Goal: Information Seeking & Learning: Learn about a topic

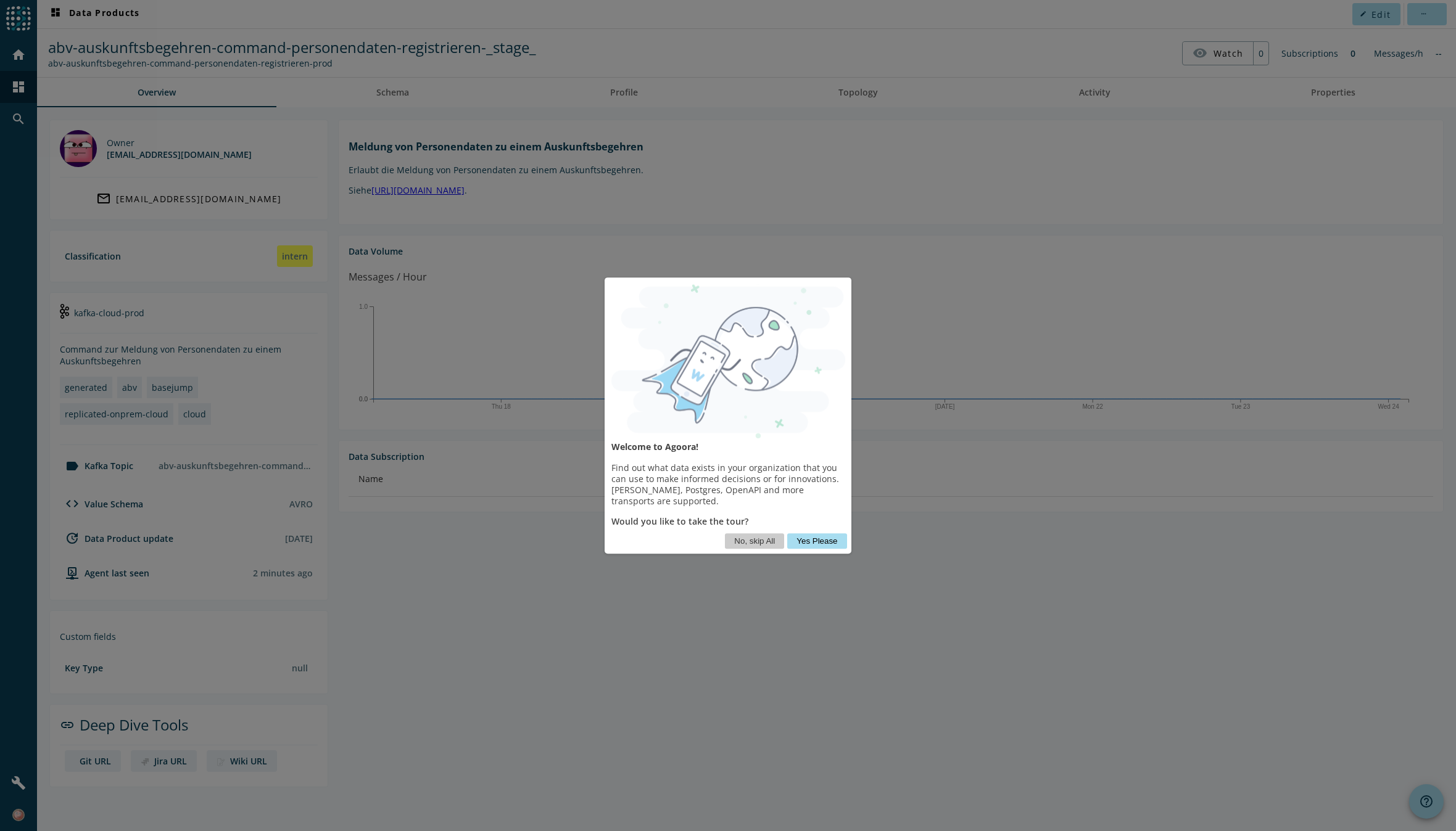
click at [824, 543] on button "Yes Please" at bounding box center [817, 541] width 59 height 15
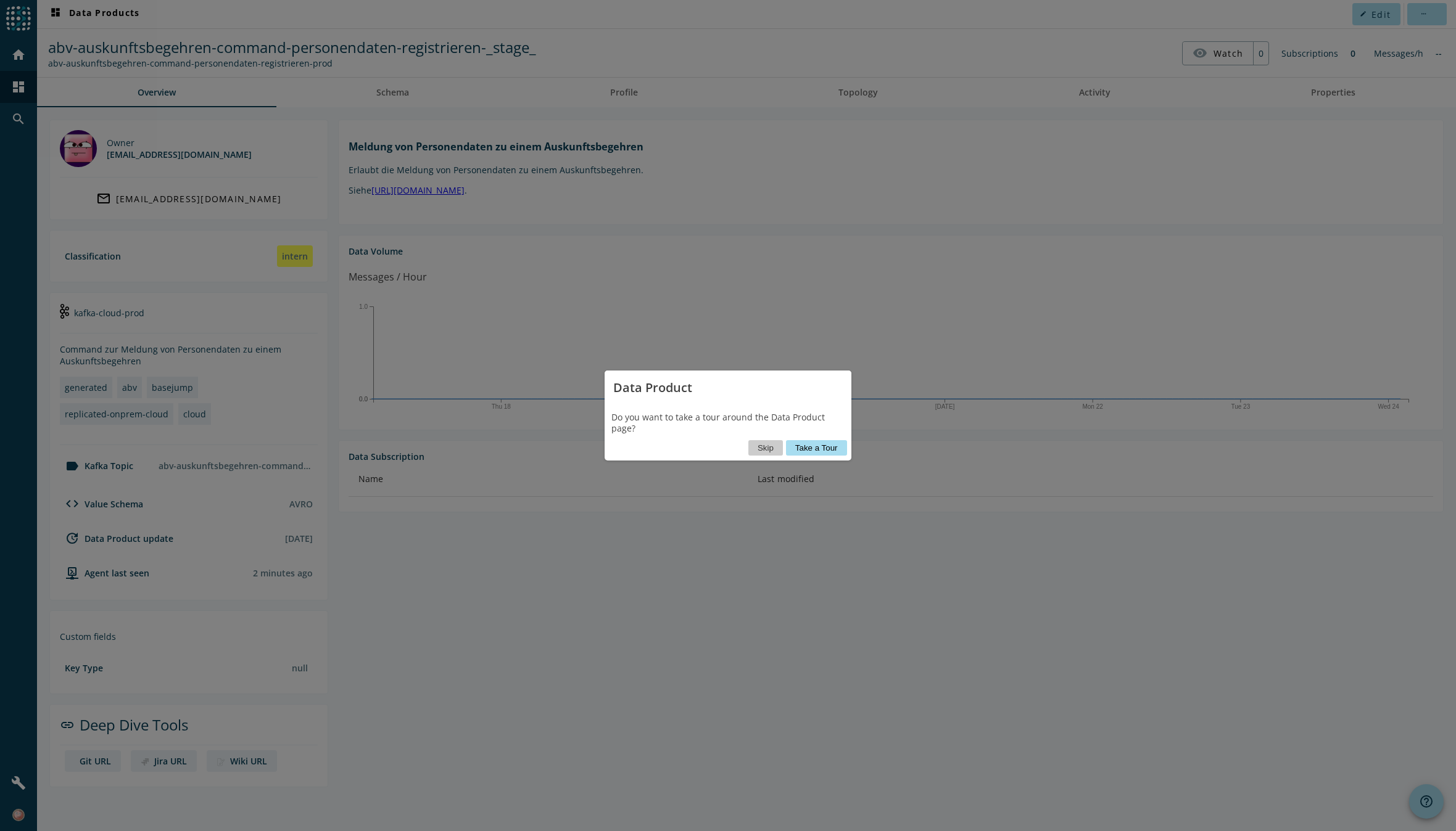
click at [829, 449] on button "Take a Tour" at bounding box center [816, 448] width 61 height 15
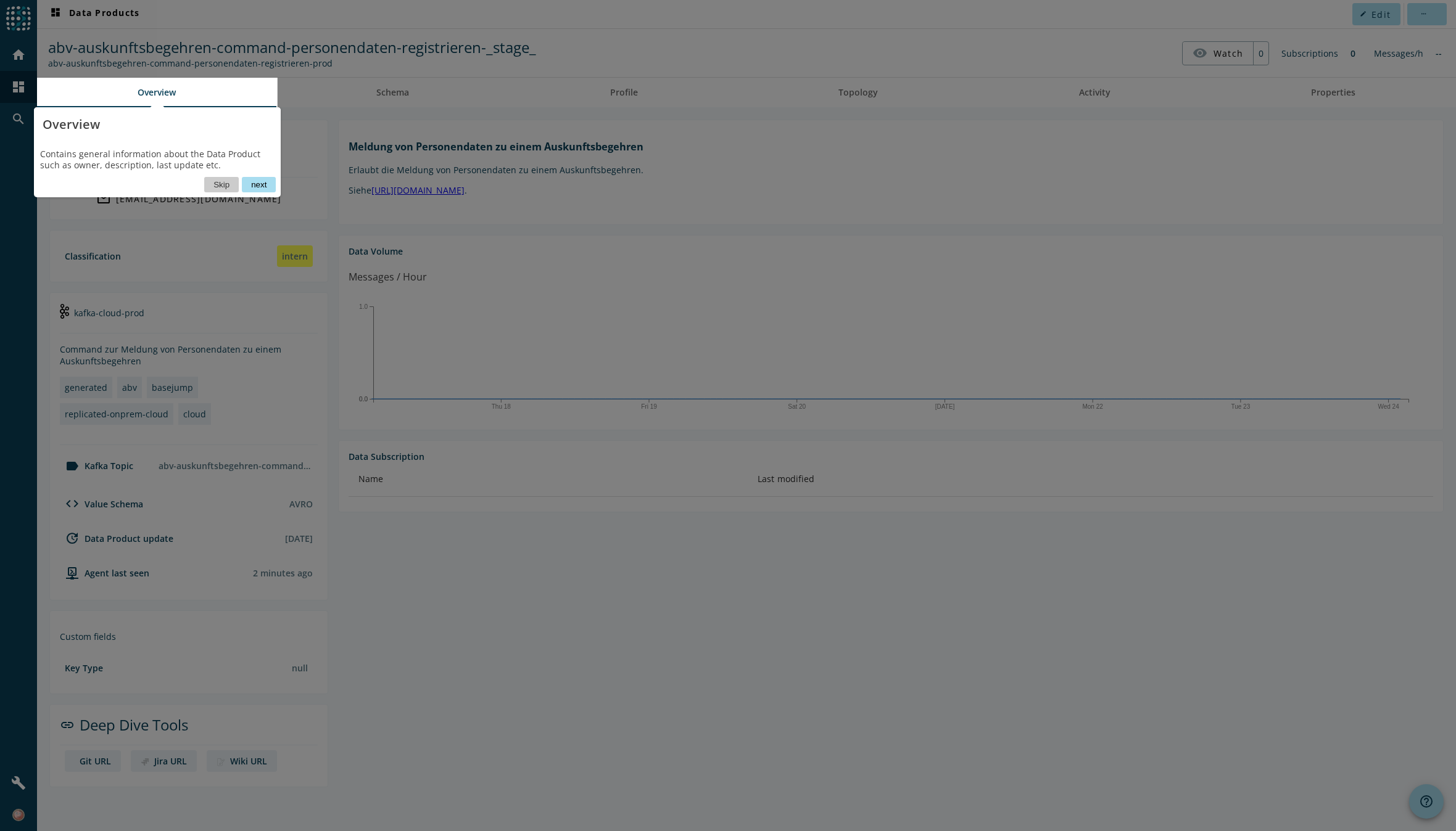
click at [257, 184] on button "next" at bounding box center [259, 185] width 34 height 15
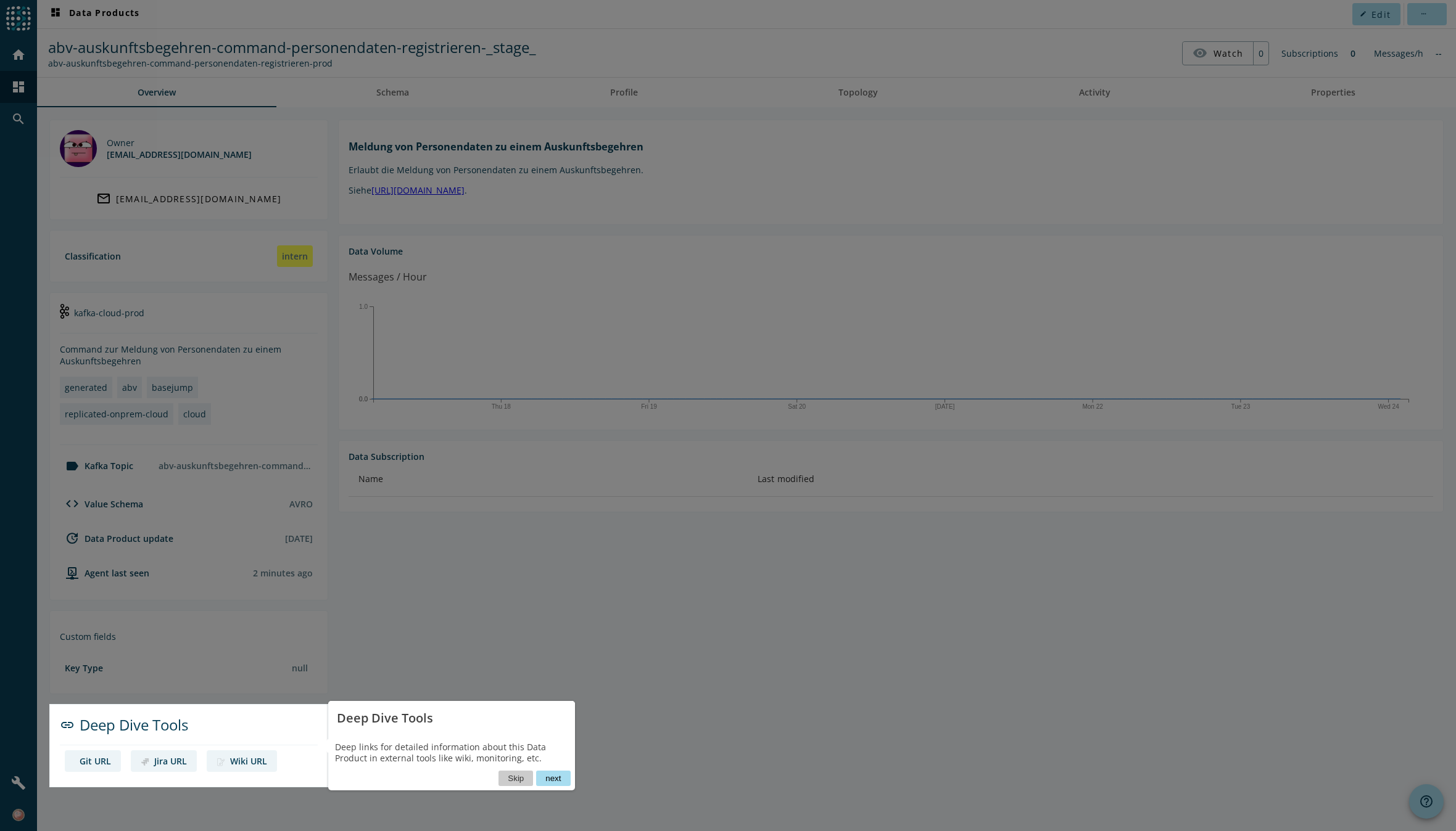
click at [552, 778] on button "next" at bounding box center [553, 778] width 34 height 15
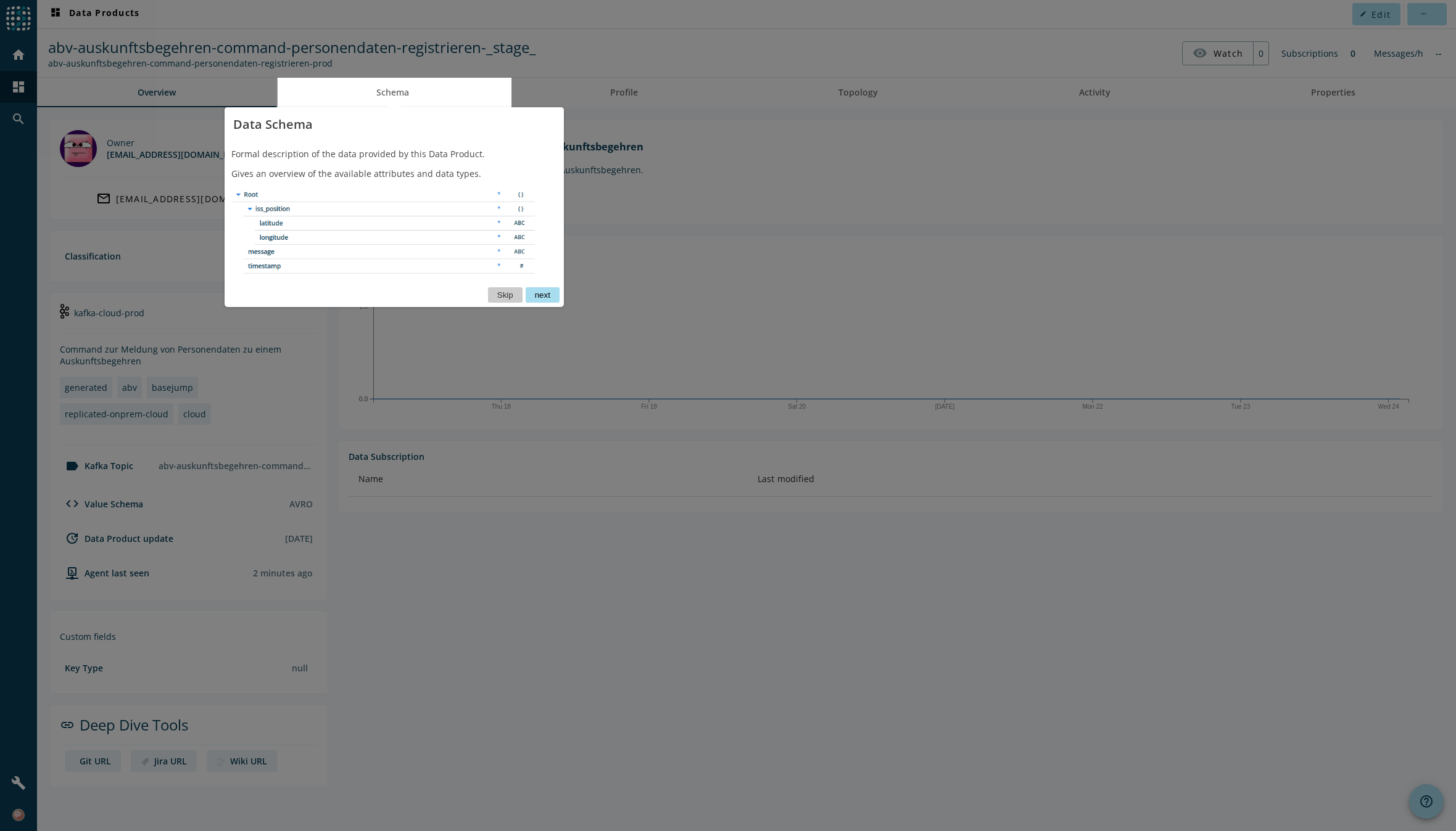
click at [546, 296] on button "next" at bounding box center [542, 295] width 34 height 15
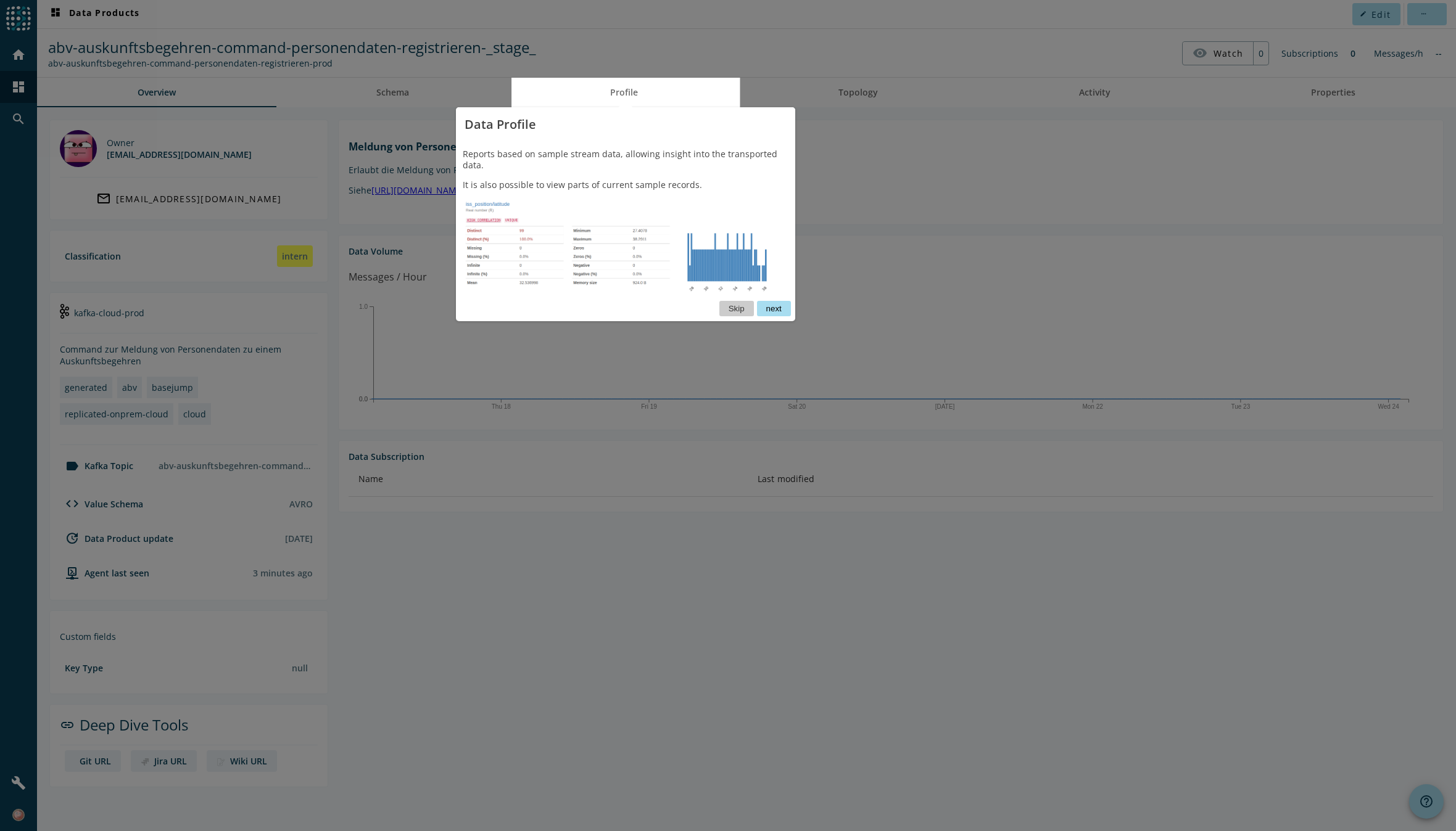
click at [776, 301] on button "next" at bounding box center [774, 309] width 34 height 15
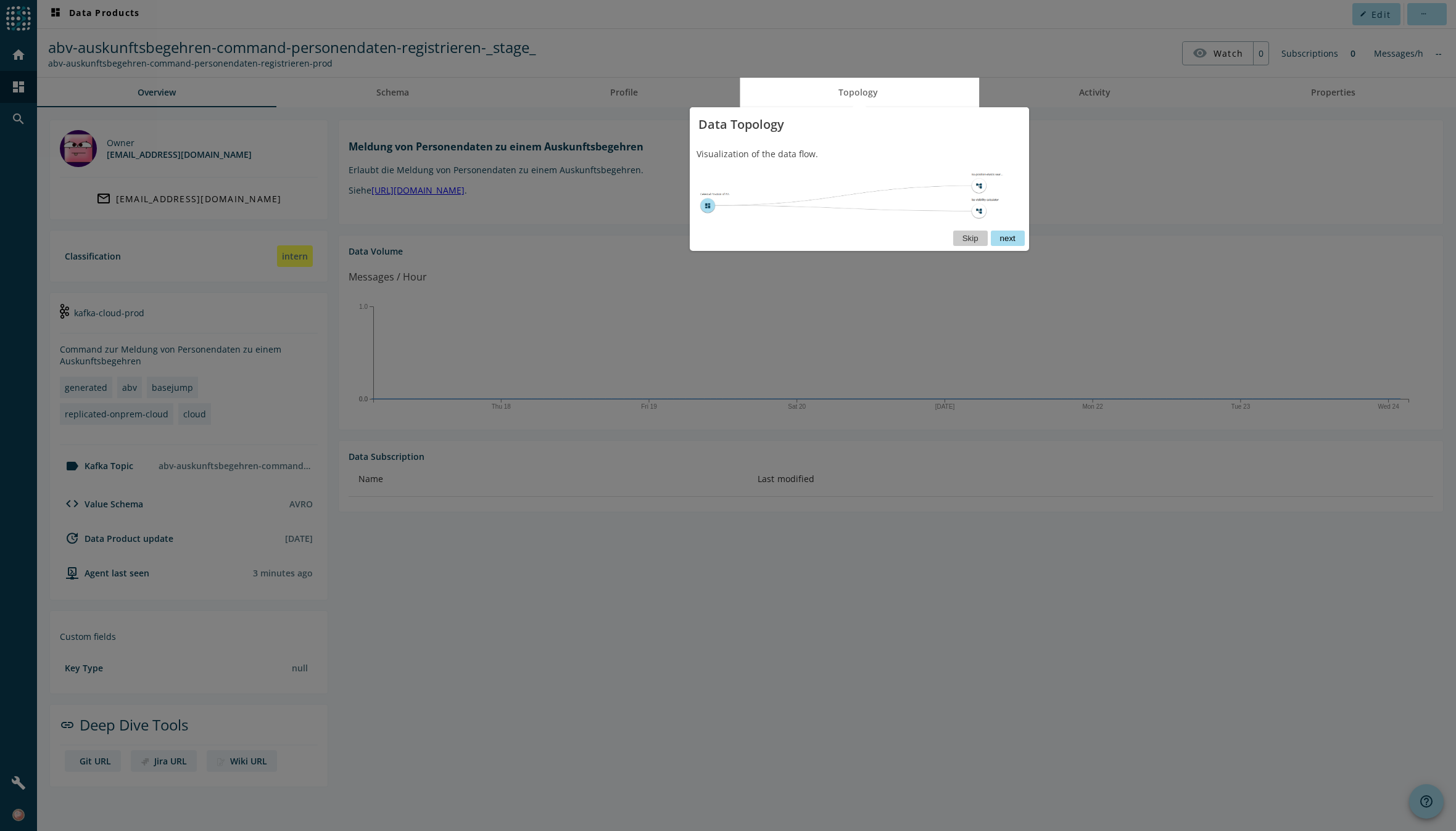
click at [1010, 239] on button "next" at bounding box center [1008, 239] width 34 height 15
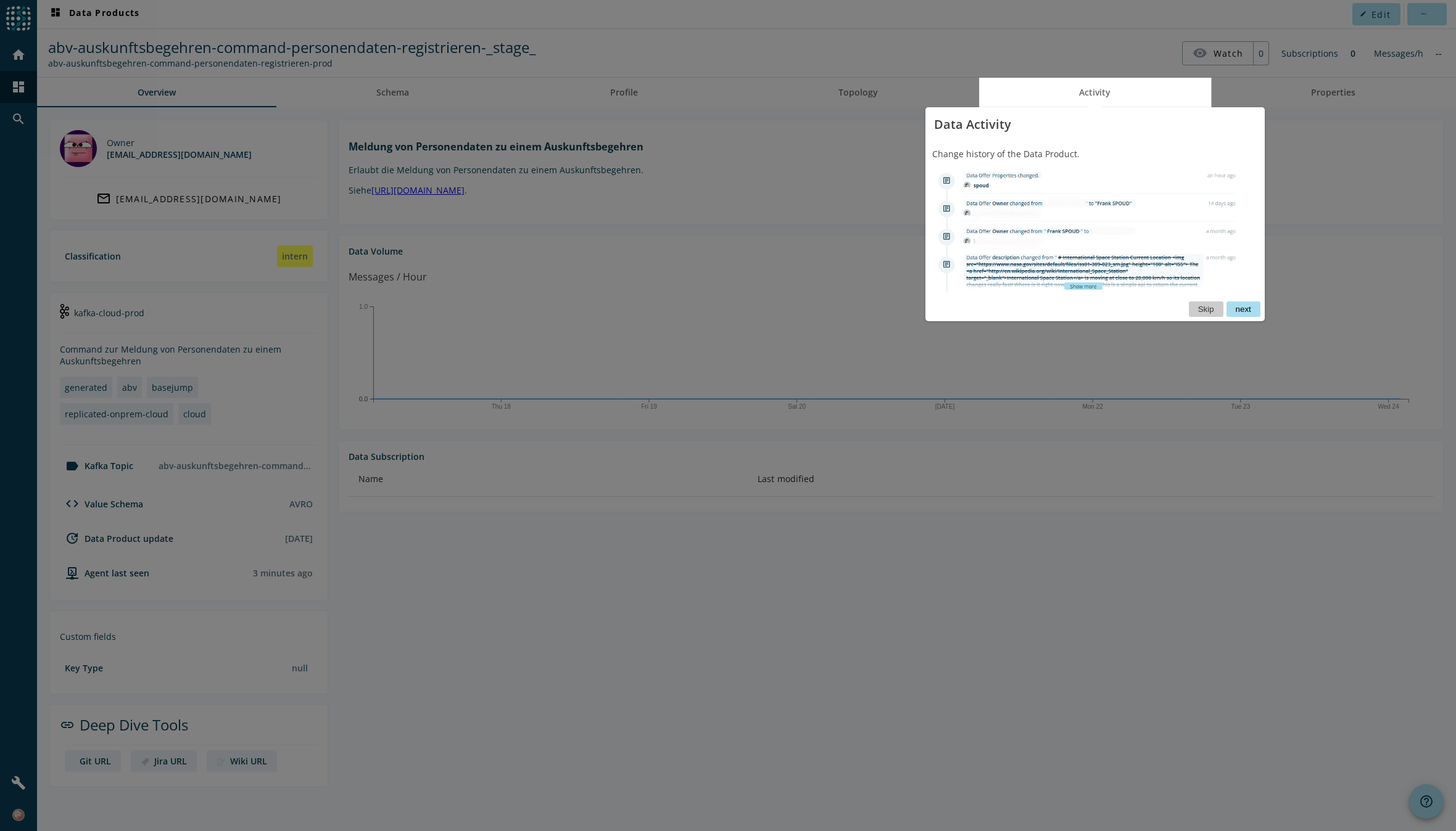
click at [1248, 307] on button "next" at bounding box center [1244, 309] width 34 height 15
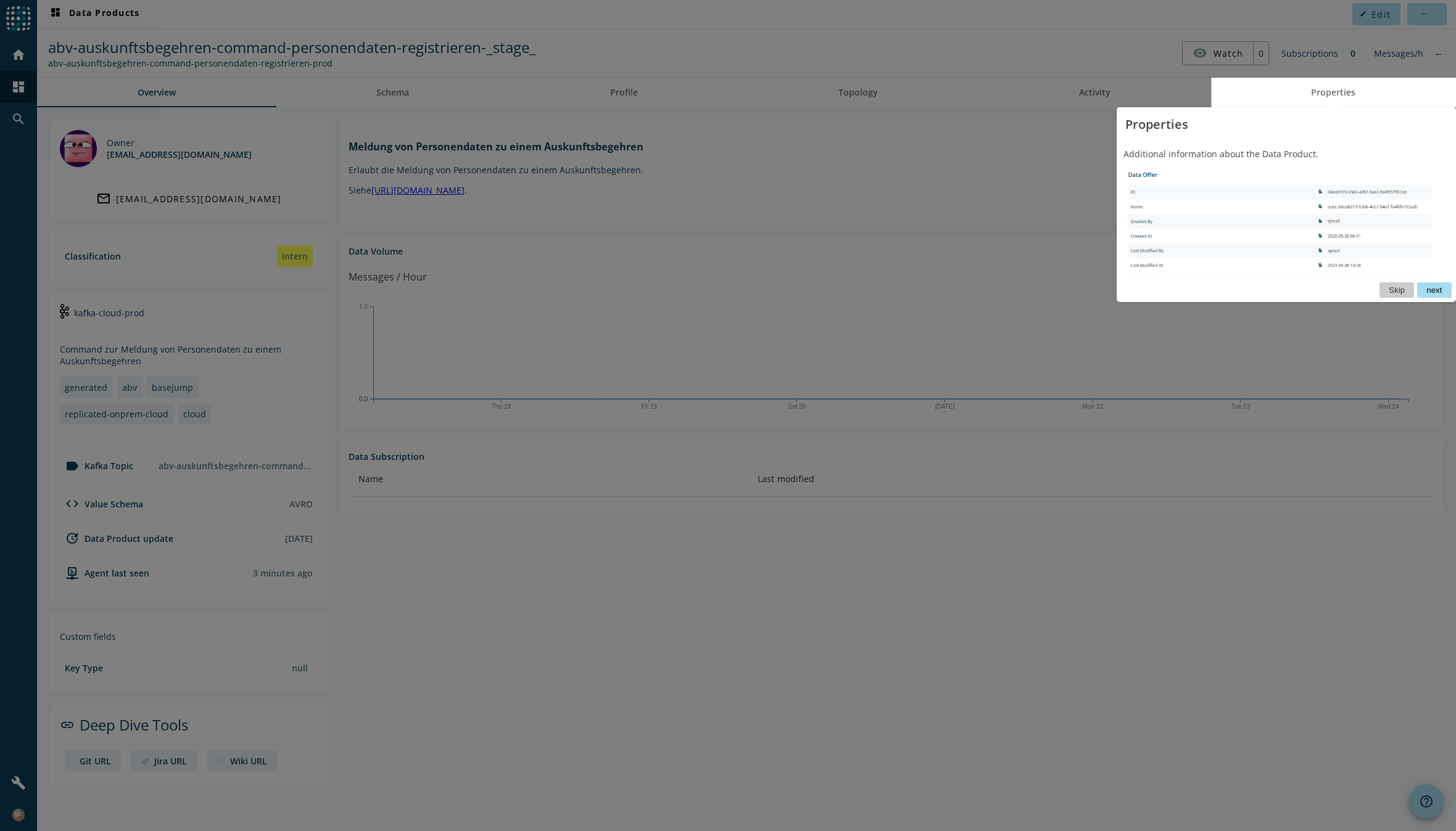
click at [1441, 290] on button "next" at bounding box center [1434, 290] width 34 height 15
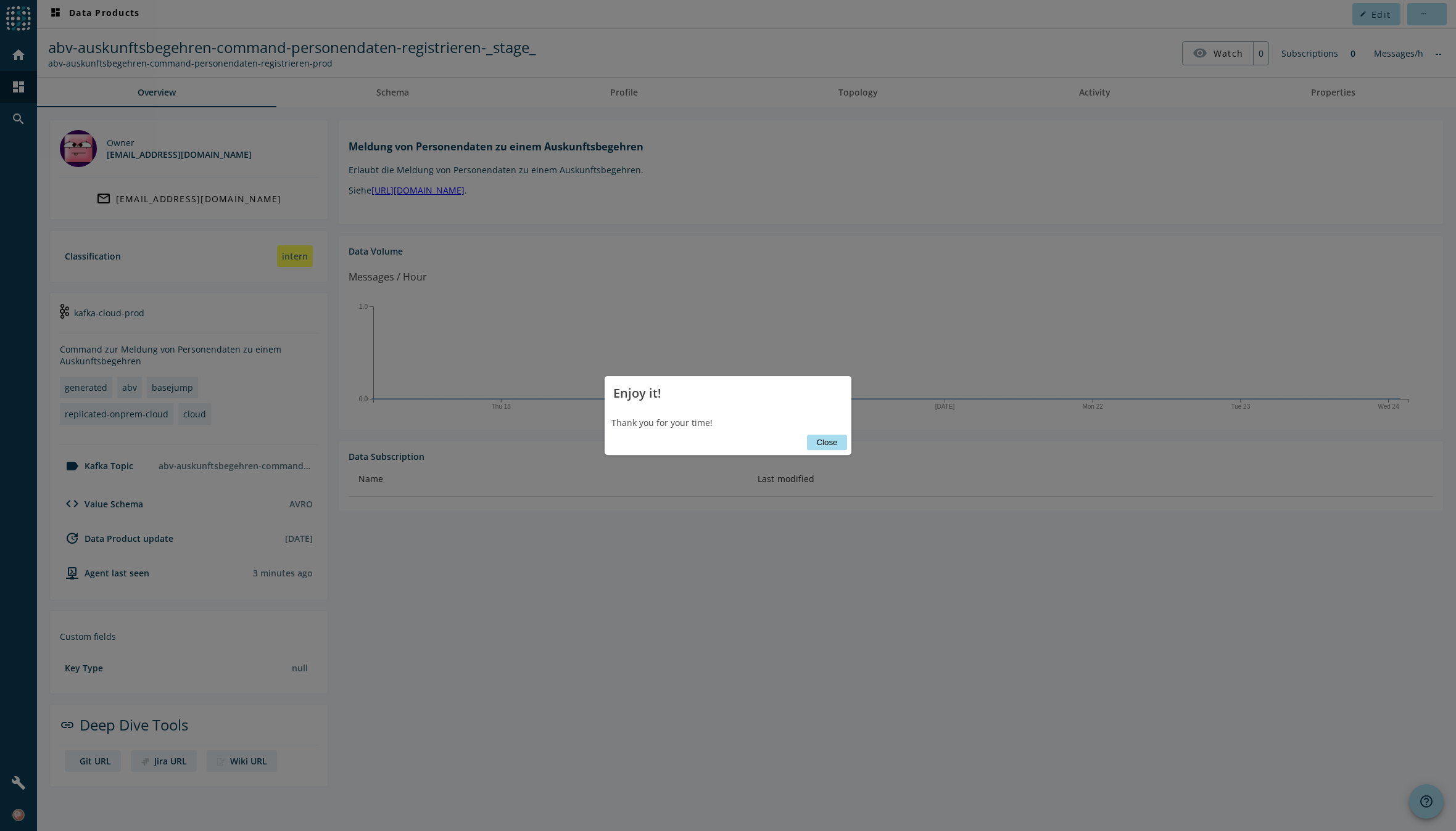
click at [817, 441] on button "Close" at bounding box center [826, 442] width 40 height 15
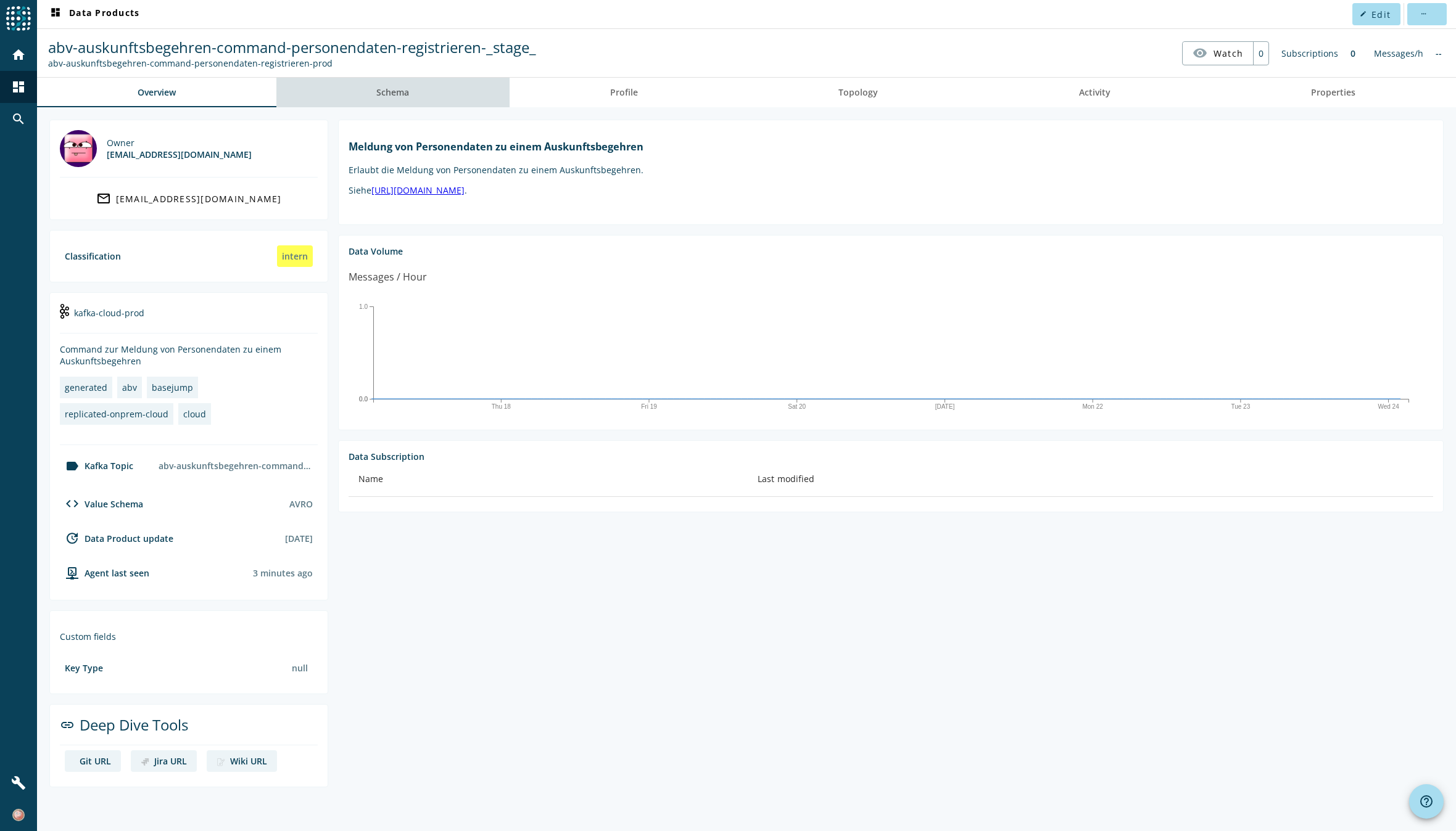
click at [419, 87] on link "Schema" at bounding box center [394, 92] width 234 height 29
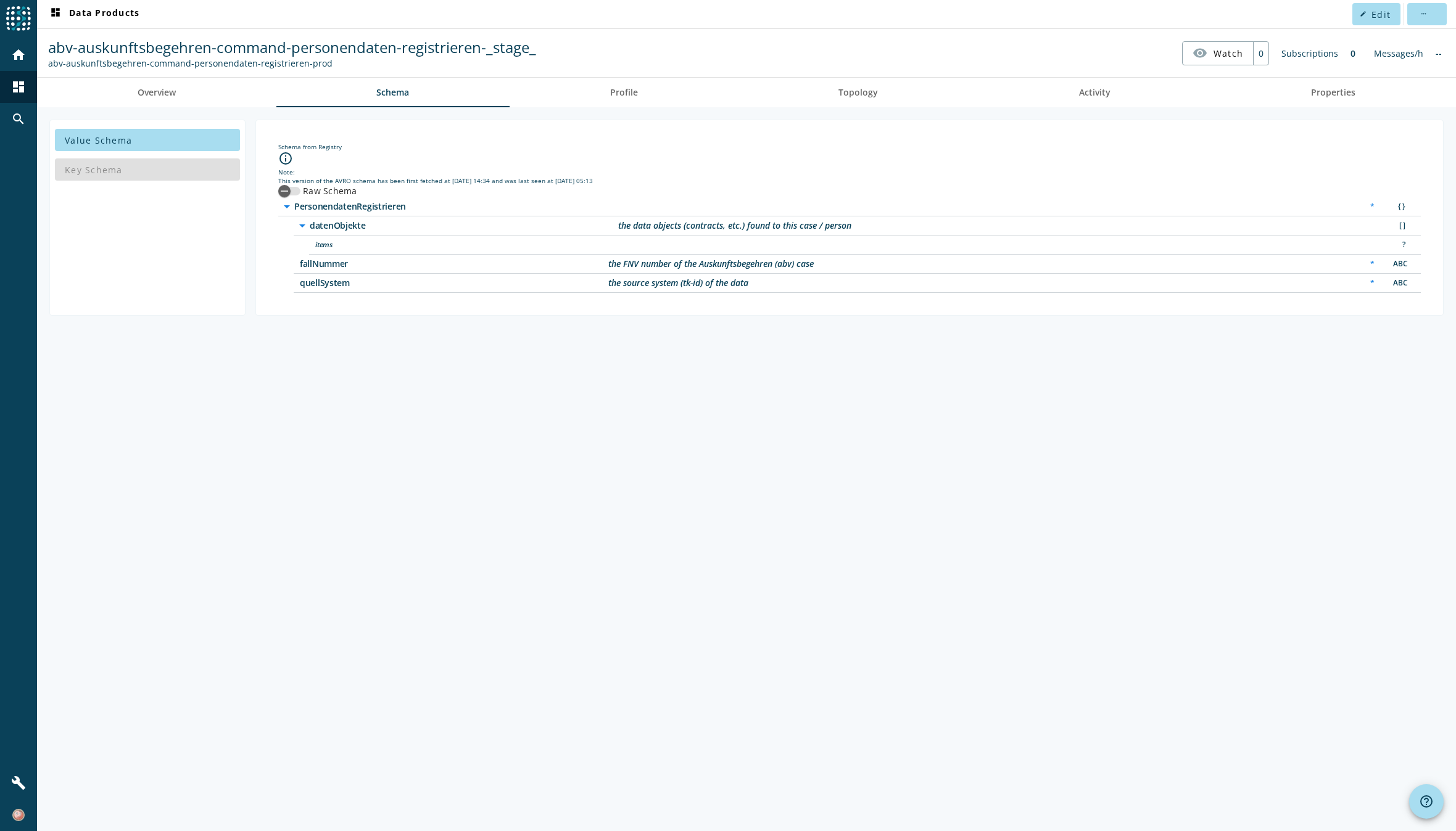
click at [335, 352] on div "Value Schema Key Schema Schema from Registry info_outline Note: This version of…" at bounding box center [746, 469] width 1419 height 724
click at [626, 94] on span "Profile" at bounding box center [624, 92] width 28 height 9
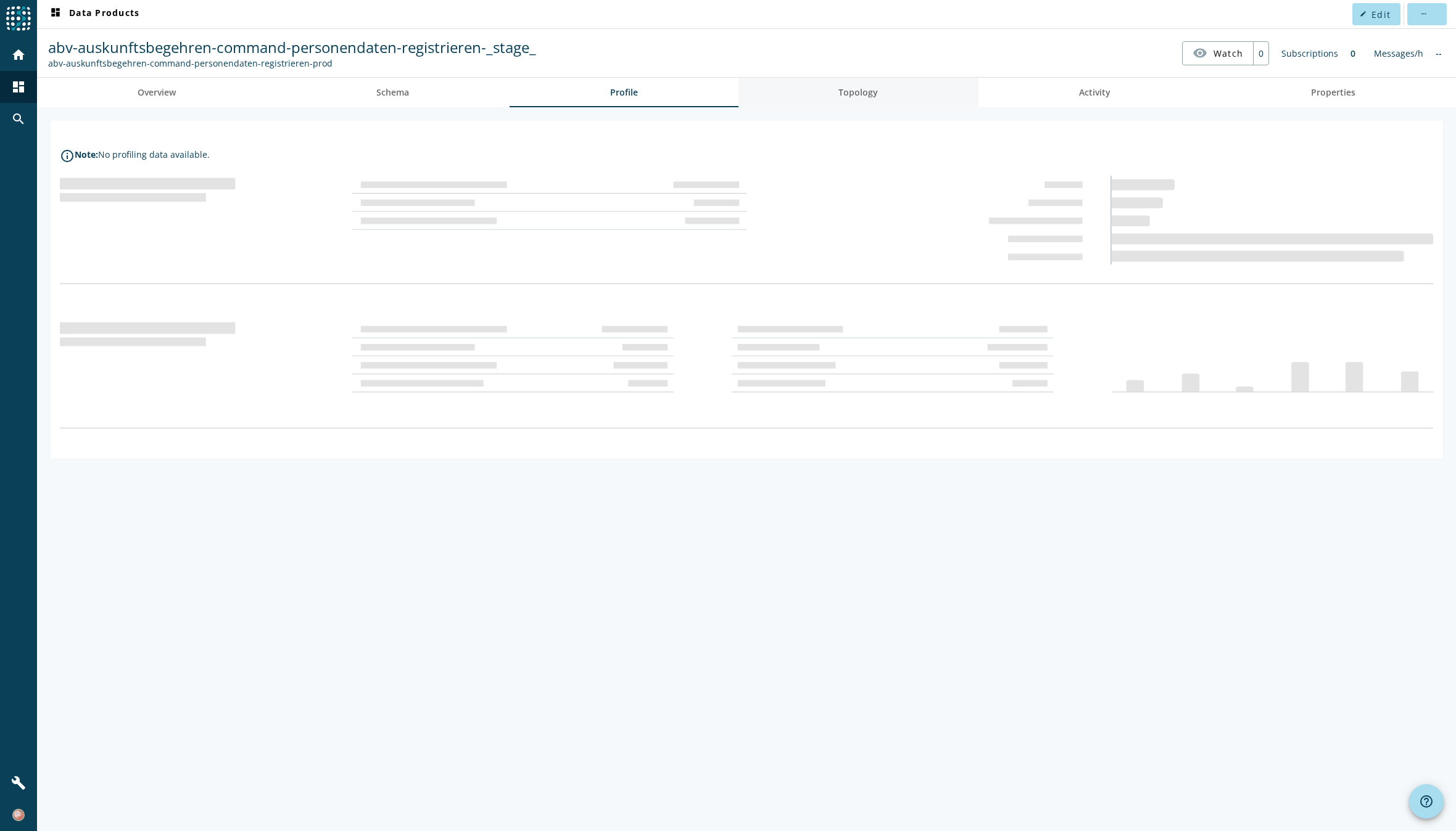
click at [868, 94] on span "Topology" at bounding box center [858, 92] width 40 height 9
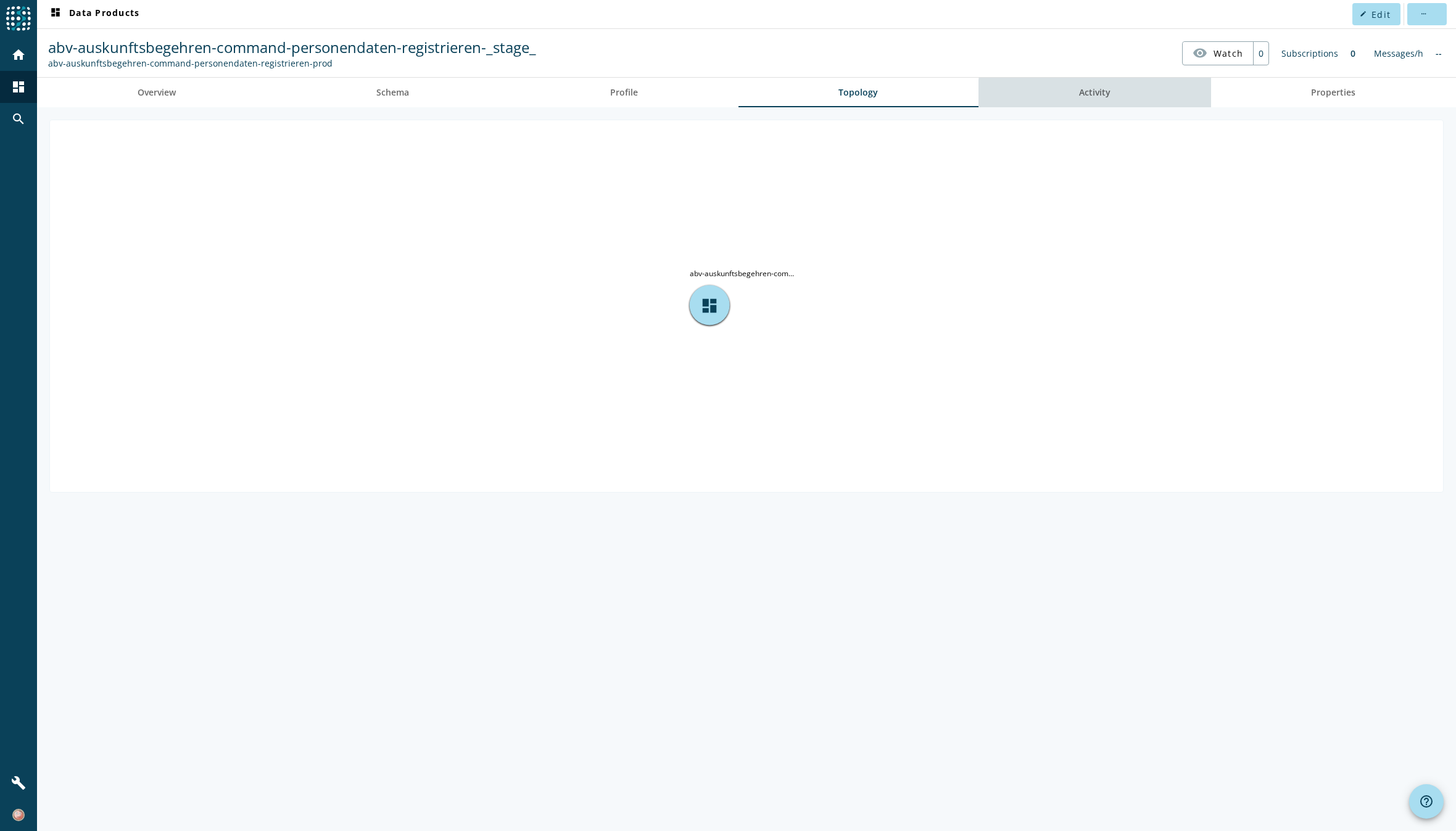
click at [1107, 93] on span "Activity" at bounding box center [1095, 92] width 32 height 9
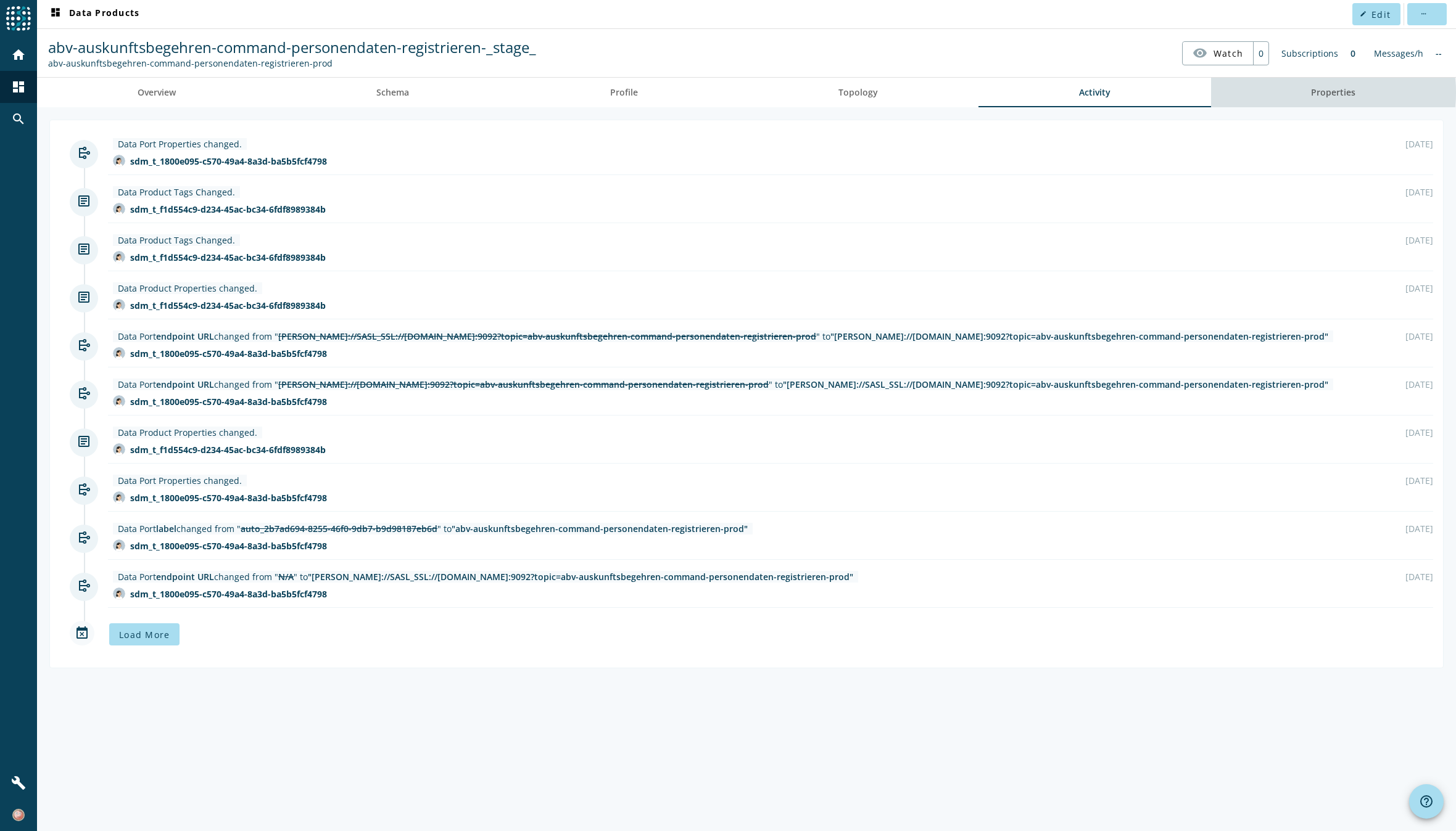
click at [1314, 92] on span "Properties" at bounding box center [1333, 92] width 44 height 9
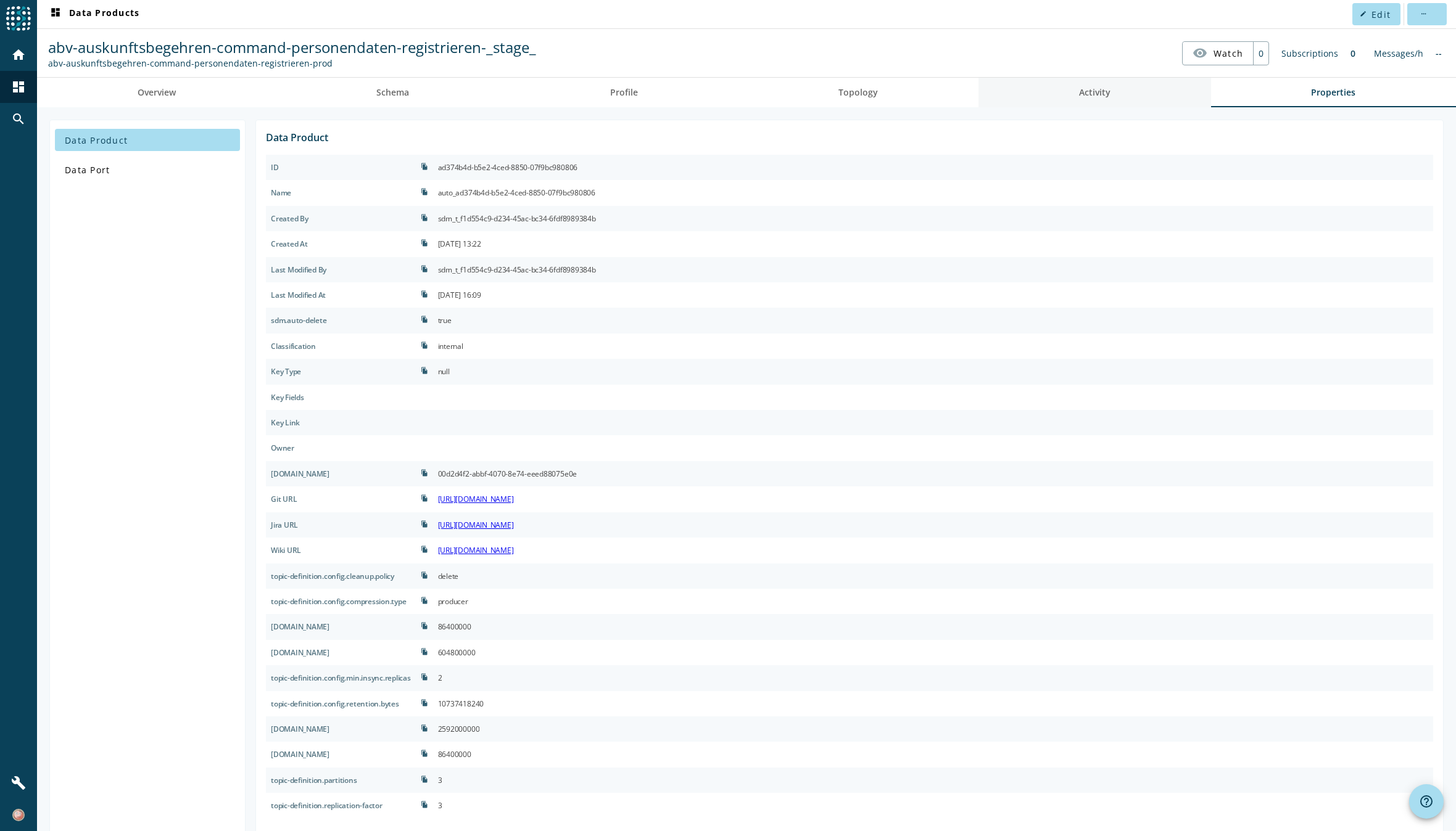
click at [1079, 99] on span "Activity" at bounding box center [1095, 92] width 32 height 29
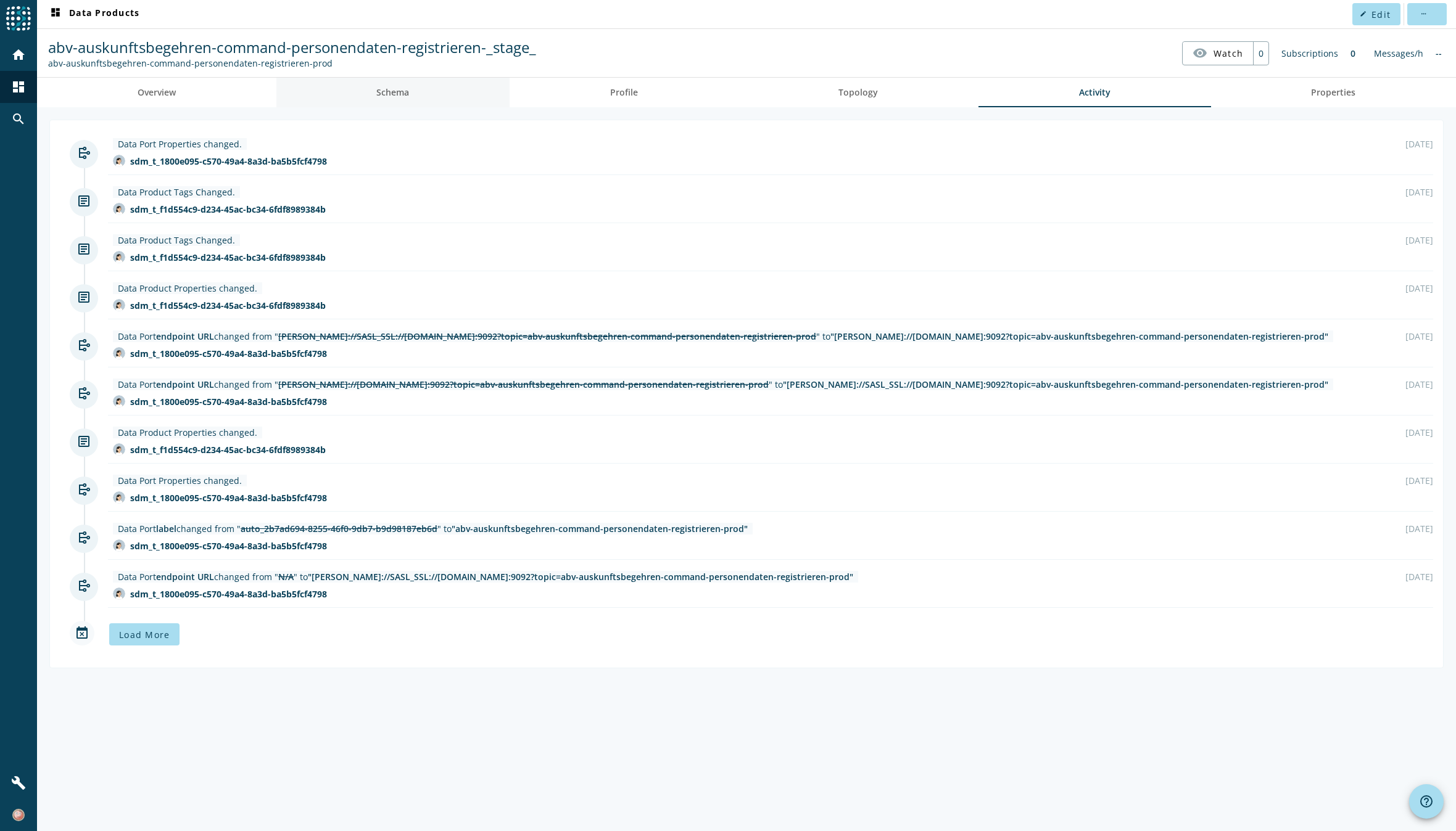
click at [374, 101] on link "Schema" at bounding box center [394, 92] width 234 height 29
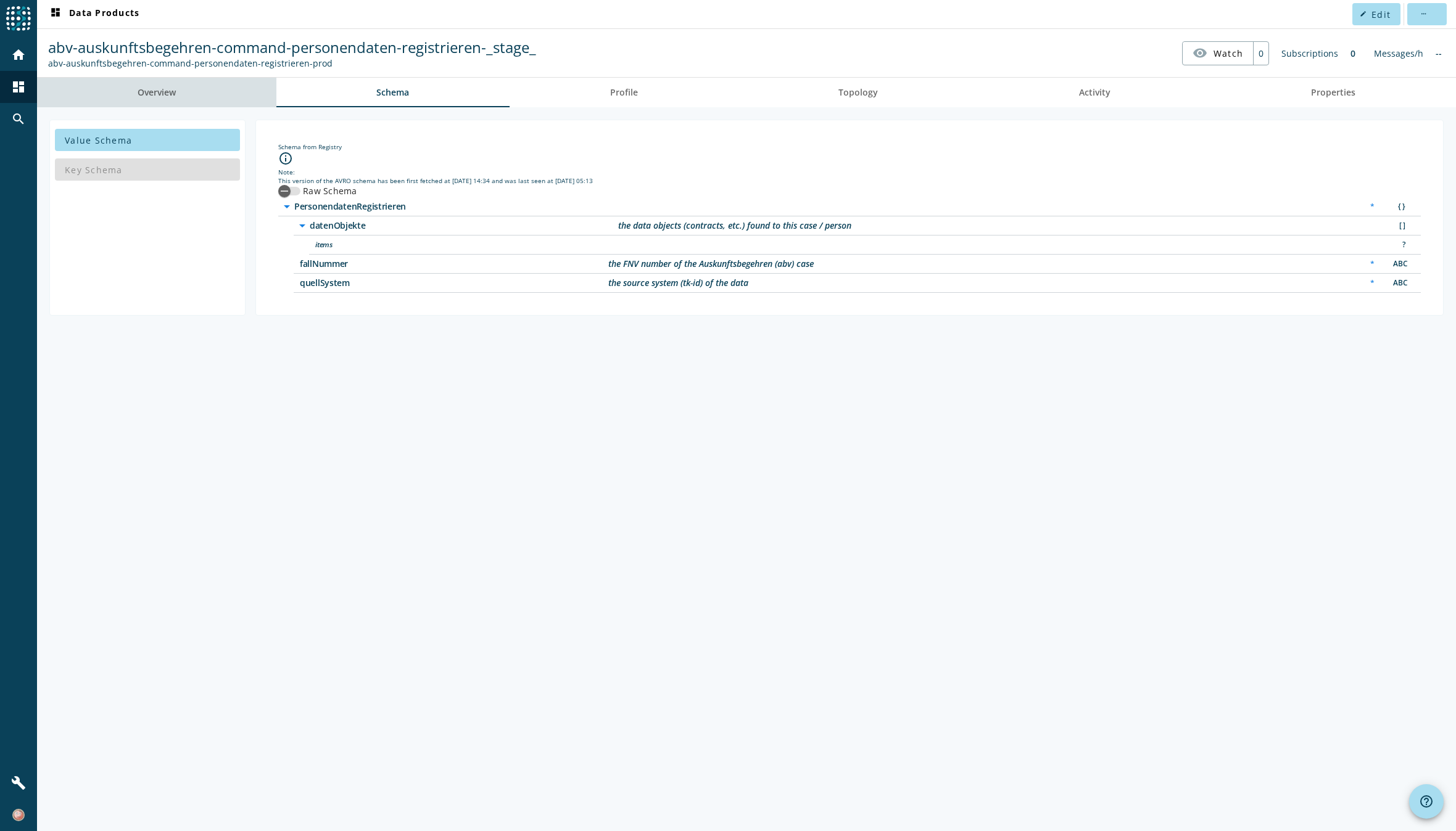
click at [149, 98] on span "Overview" at bounding box center [157, 92] width 38 height 29
